Goal: Information Seeking & Learning: Learn about a topic

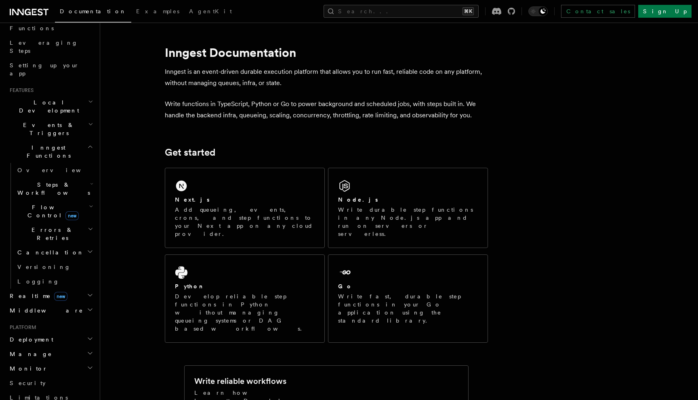
scroll to position [119, 0]
click at [46, 202] on span "Flow Control new" at bounding box center [51, 210] width 75 height 16
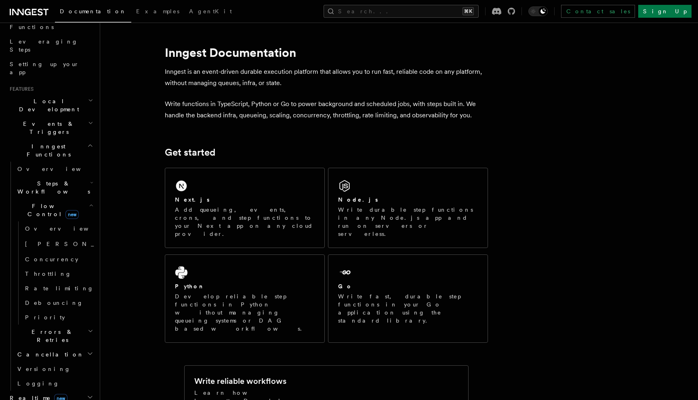
click at [42, 180] on span "Steps & Workflows" at bounding box center [52, 188] width 76 height 16
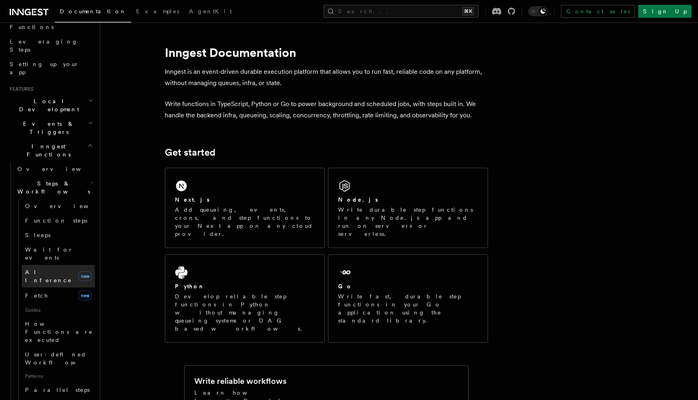
click at [52, 269] on span "AI Inference" at bounding box center [48, 276] width 47 height 15
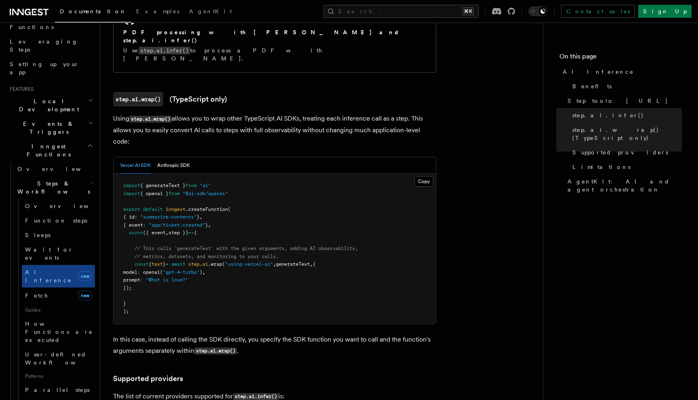
scroll to position [736, 0]
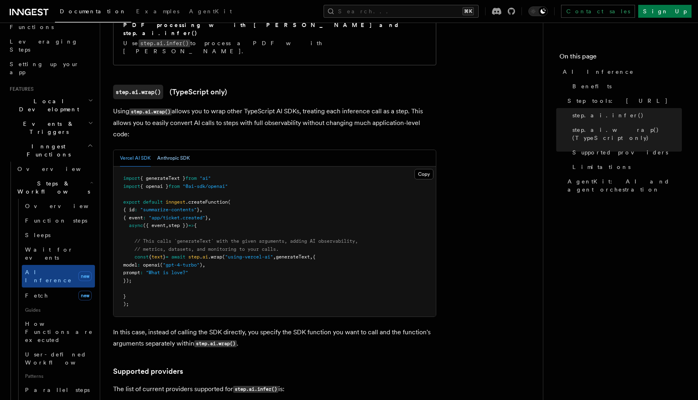
click at [178, 150] on button "Anthropic SDK" at bounding box center [173, 158] width 33 height 17
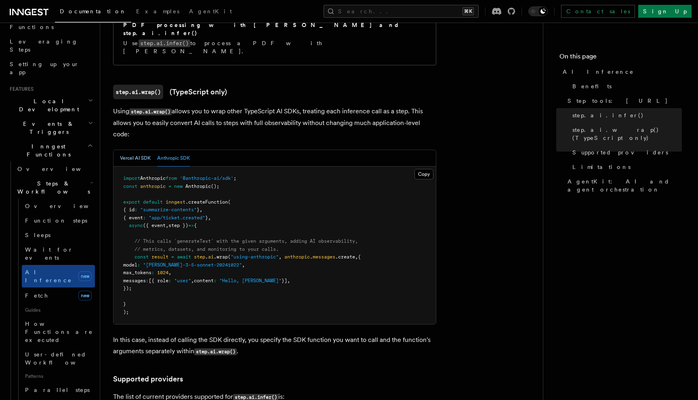
click at [129, 150] on button "Vercel AI SDK" at bounding box center [135, 158] width 31 height 17
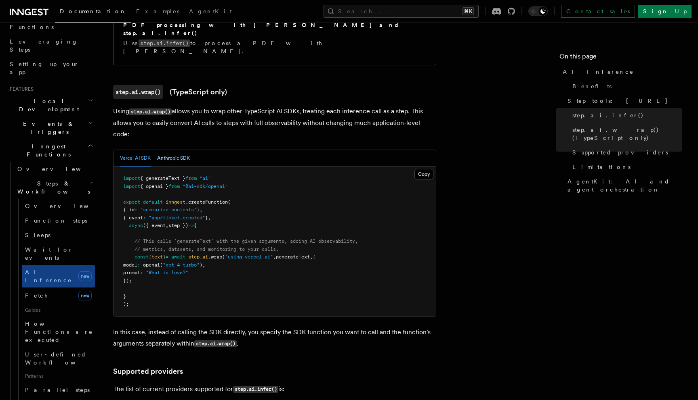
click at [164, 150] on button "Anthropic SDK" at bounding box center [173, 158] width 33 height 17
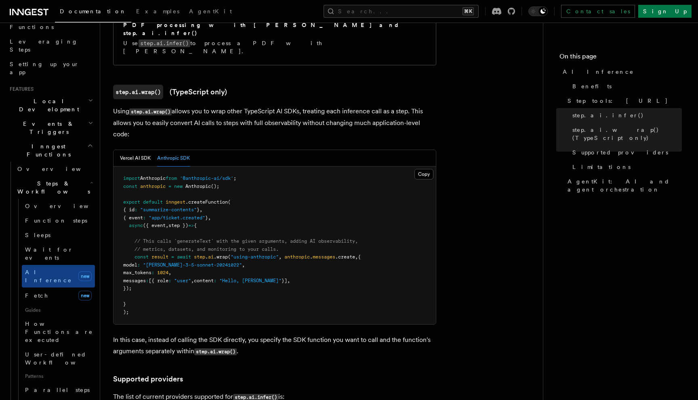
click at [116, 150] on div "Vercel AI SDK Anthropic SDK" at bounding box center [274, 158] width 322 height 17
click at [122, 150] on button "Vercel AI SDK" at bounding box center [135, 158] width 31 height 17
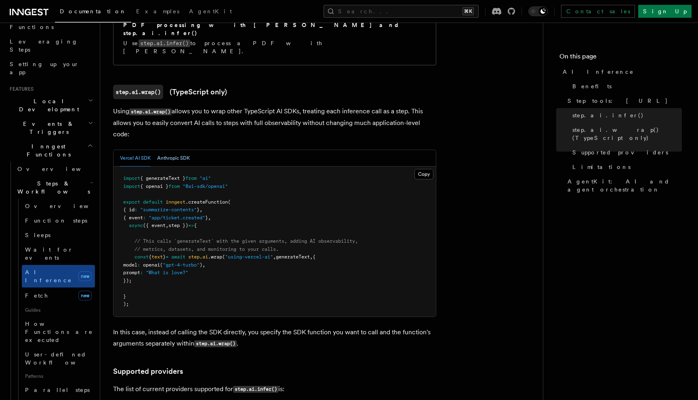
click at [178, 150] on button "Anthropic SDK" at bounding box center [173, 158] width 33 height 17
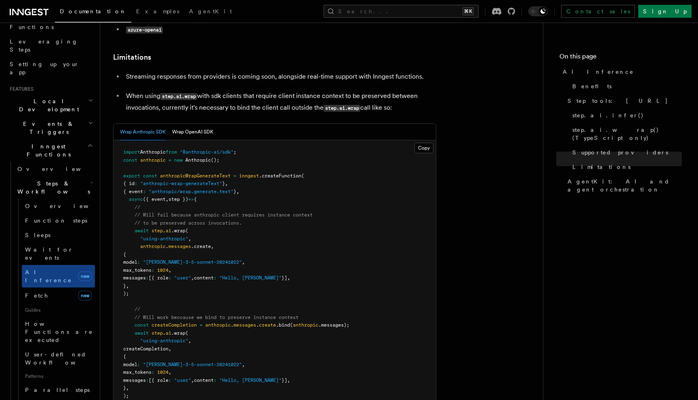
scroll to position [1185, 0]
click at [197, 124] on button "Wrap OpenAI SDK" at bounding box center [192, 132] width 41 height 17
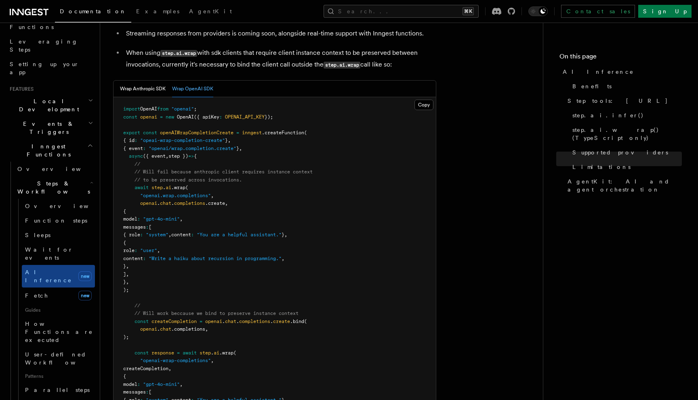
scroll to position [1237, 0]
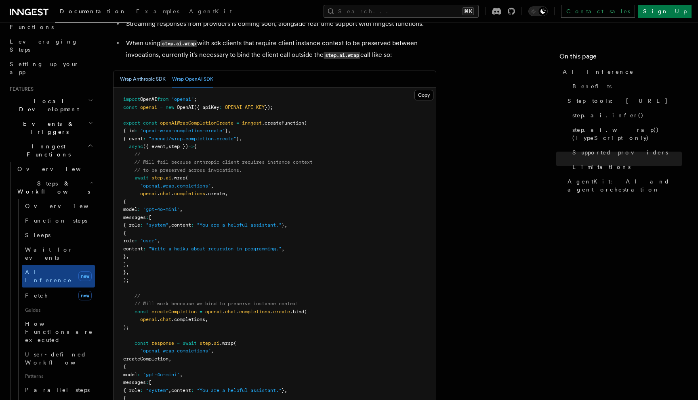
click at [155, 71] on button "Wrap Anthropic SDK" at bounding box center [143, 79] width 46 height 17
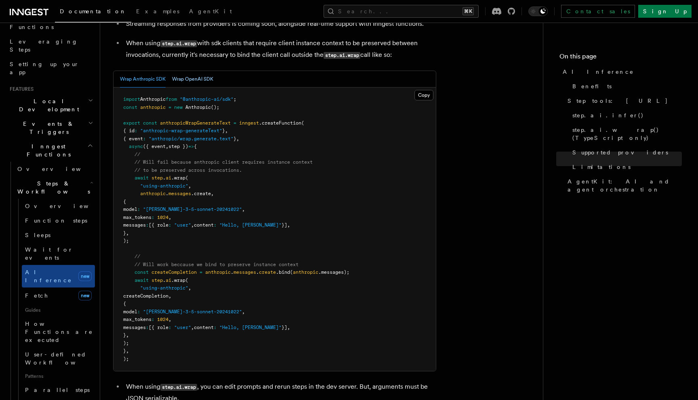
click at [190, 71] on button "Wrap OpenAI SDK" at bounding box center [192, 79] width 41 height 17
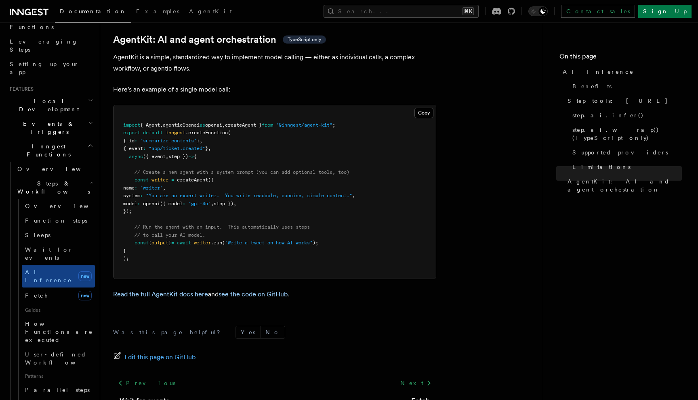
scroll to position [2487, 0]
click at [408, 12] on button "Search... ⌘K" at bounding box center [400, 11] width 155 height 13
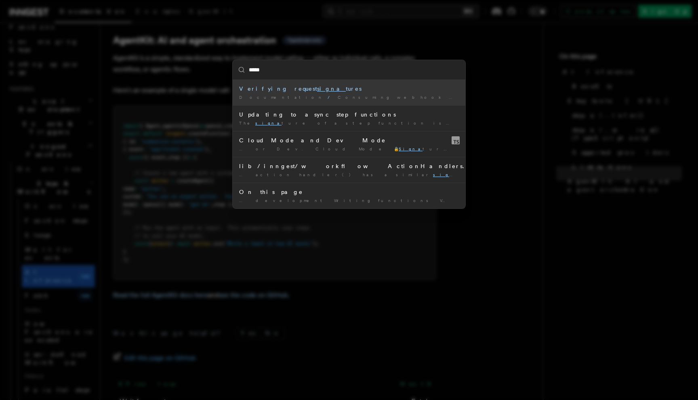
type input "******"
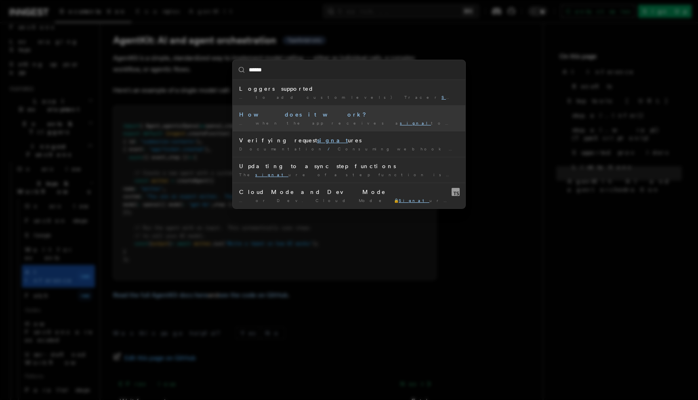
click at [260, 116] on div "How does it work?" at bounding box center [349, 115] width 220 height 8
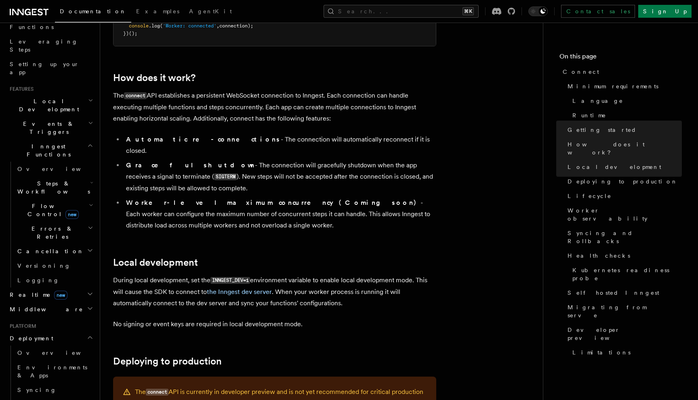
scroll to position [812, 0]
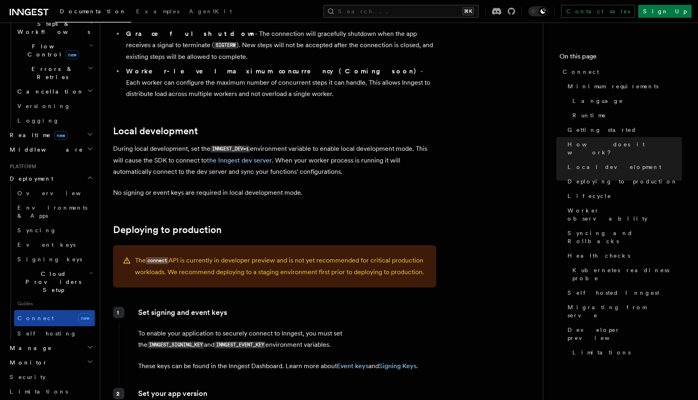
scroll to position [299, 0]
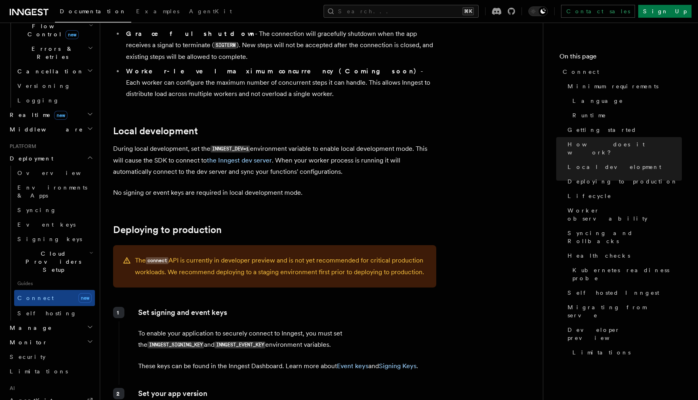
click at [26, 324] on span "Manage" at bounding box center [29, 328] width 46 height 8
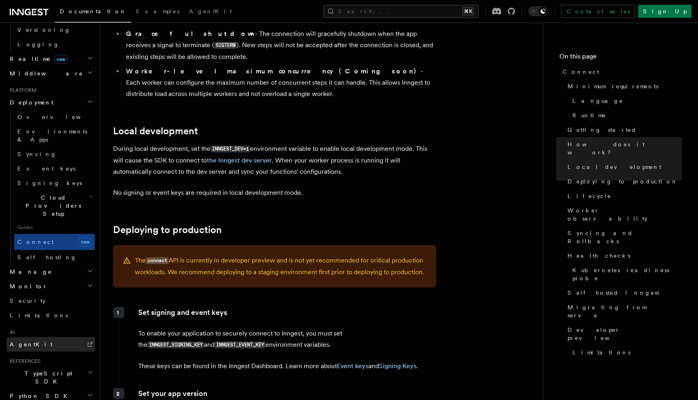
scroll to position [374, 0]
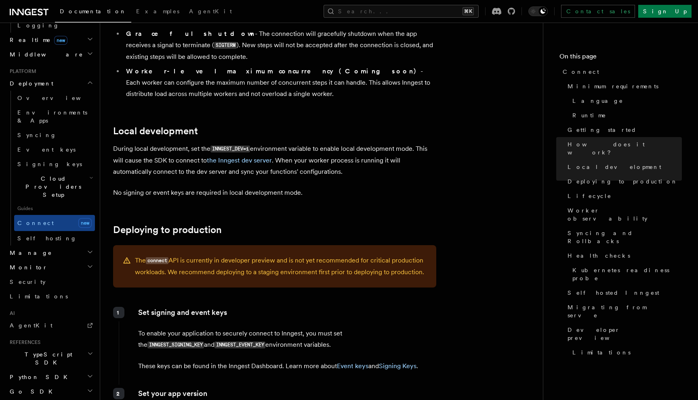
click at [43, 351] on span "TypeScript SDK" at bounding box center [46, 359] width 81 height 16
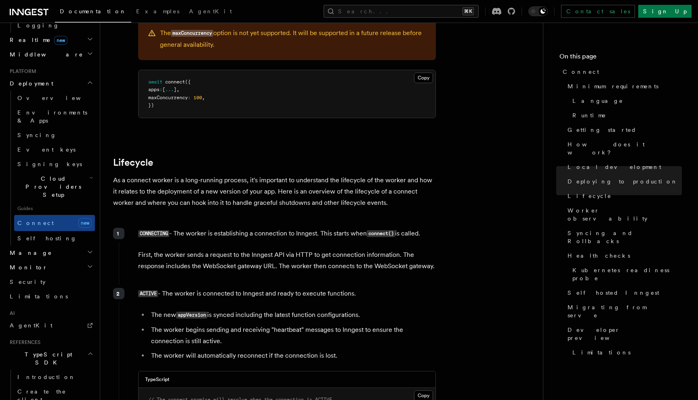
scroll to position [1788, 0]
click at [605, 304] on span "Migrating from serve" at bounding box center [624, 312] width 114 height 16
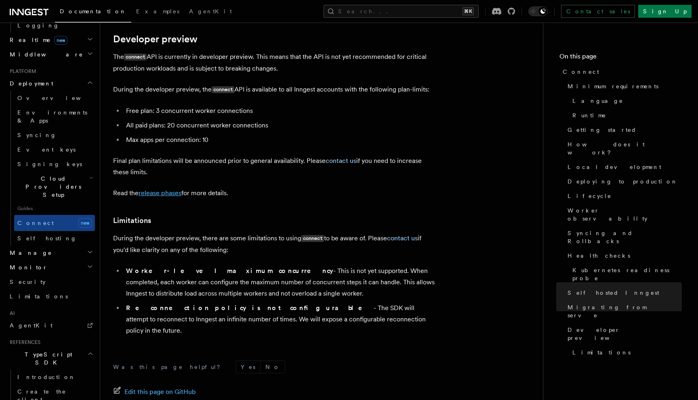
scroll to position [4416, 0]
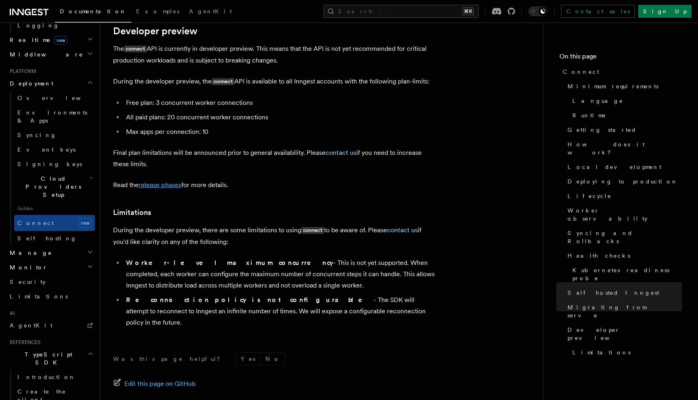
click at [164, 181] on link "release phases" at bounding box center [159, 185] width 43 height 8
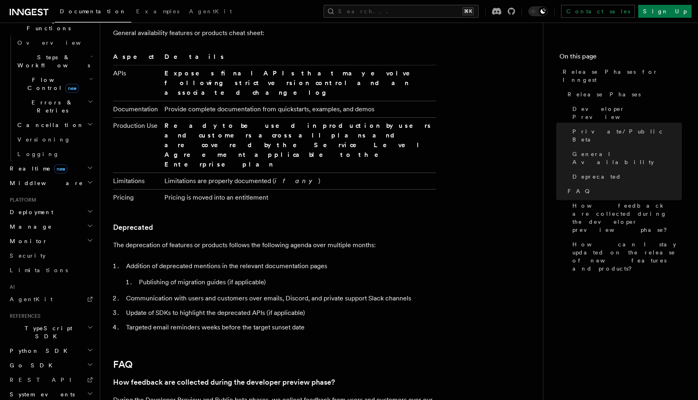
scroll to position [1262, 0]
